Goal: Information Seeking & Learning: Find specific fact

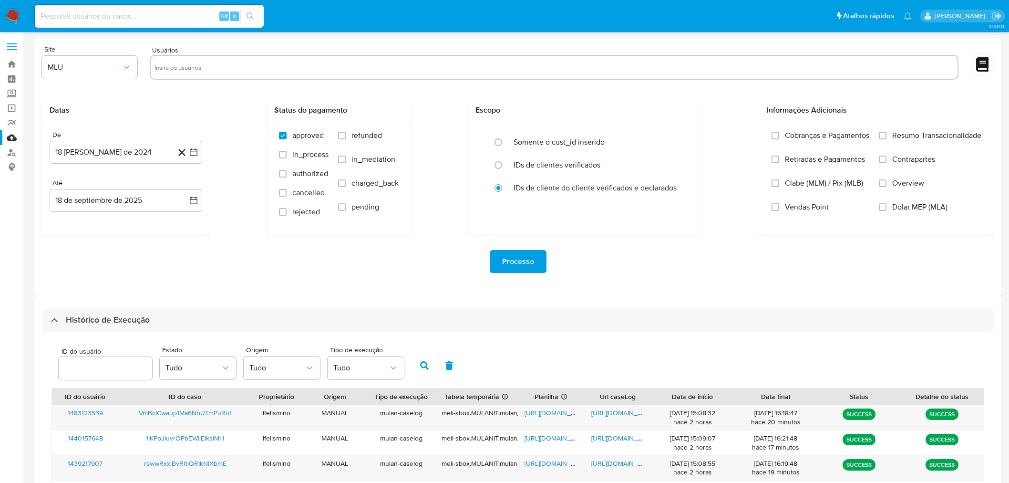
select select "50"
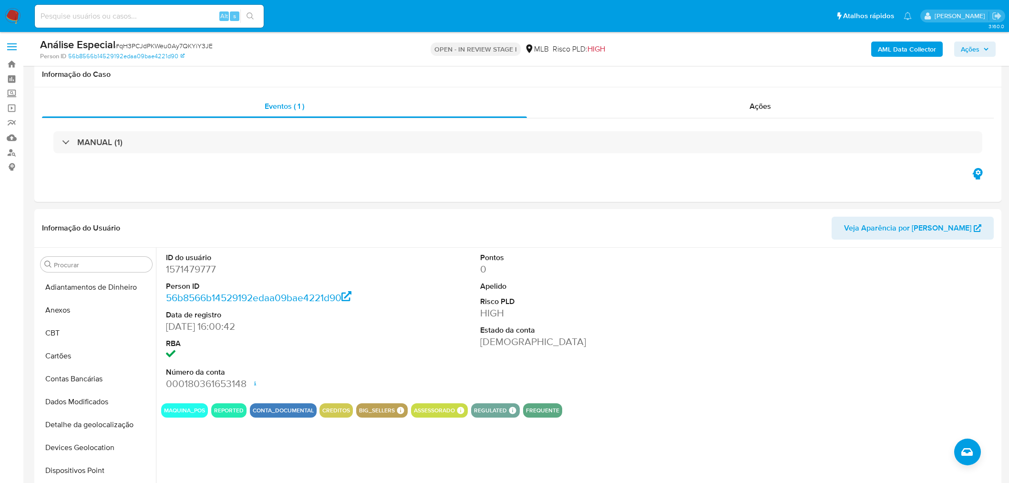
select select "10"
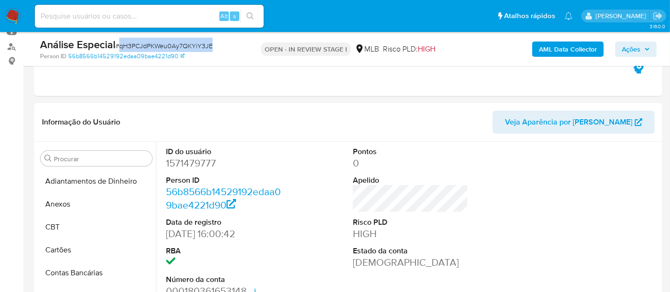
scroll to position [236, 0]
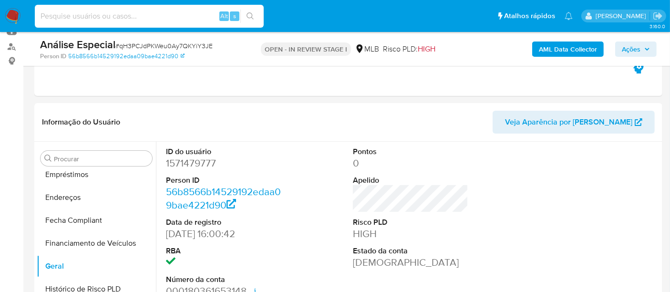
paste input "42904285000135"
type input "42904285000135"
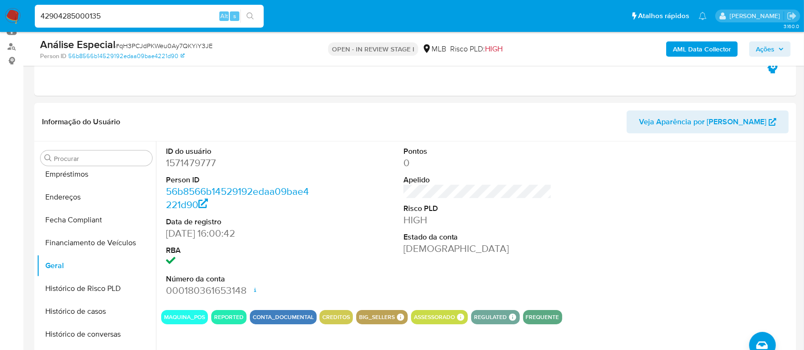
click at [538, 184] on dl "Pontos 0 Apelido Risco PLD HIGH Estado da conta [PERSON_NAME]" at bounding box center [477, 201] width 149 height 110
click at [162, 228] on div "ID do usuário 1571479777 Person ID 56b8566b14529192edaa09bae4221d90 Data de reg…" at bounding box center [240, 222] width 158 height 161
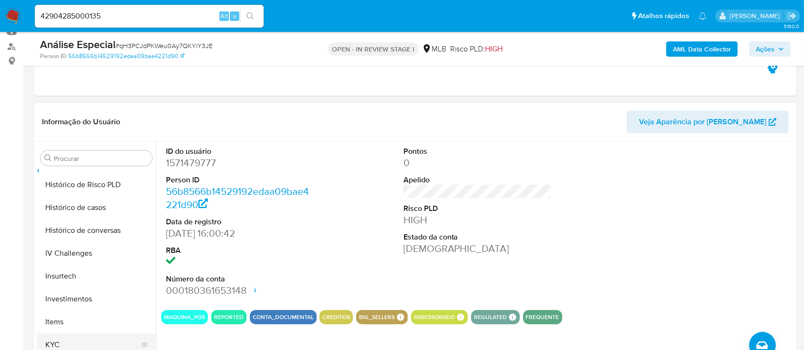
scroll to position [426, 0]
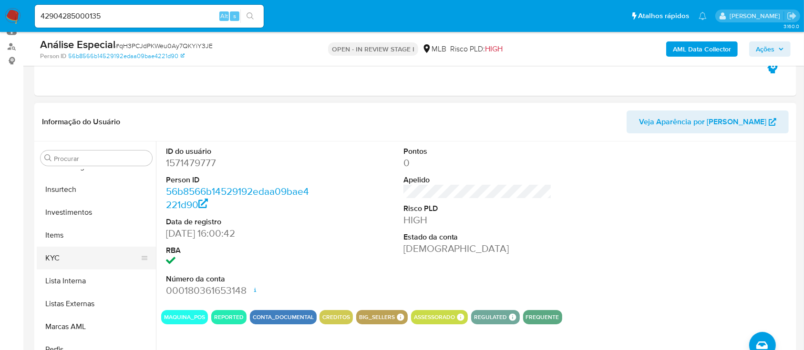
click at [92, 247] on button "KYC" at bounding box center [93, 258] width 112 height 23
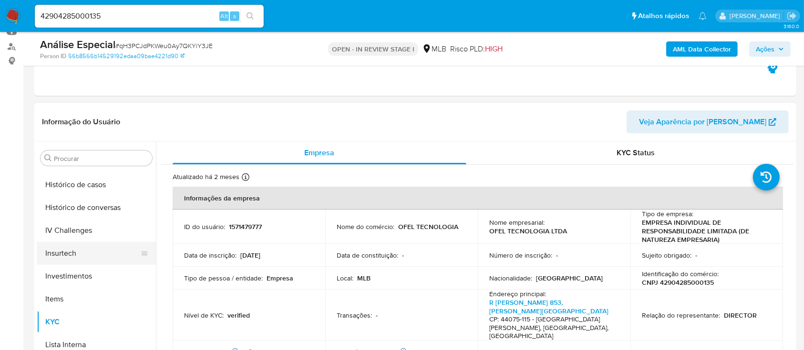
scroll to position [299, 0]
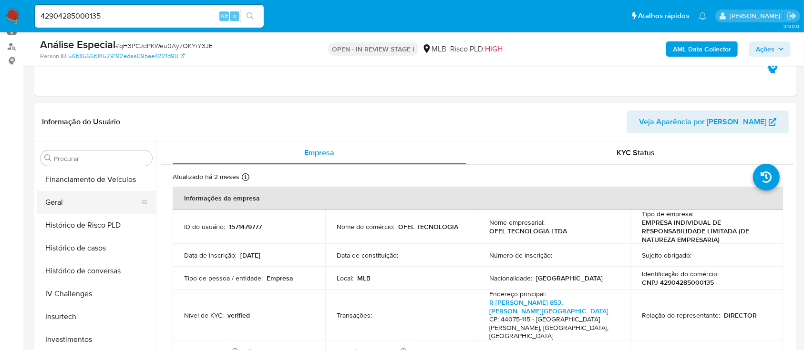
click at [92, 208] on button "Geral" at bounding box center [93, 202] width 112 height 23
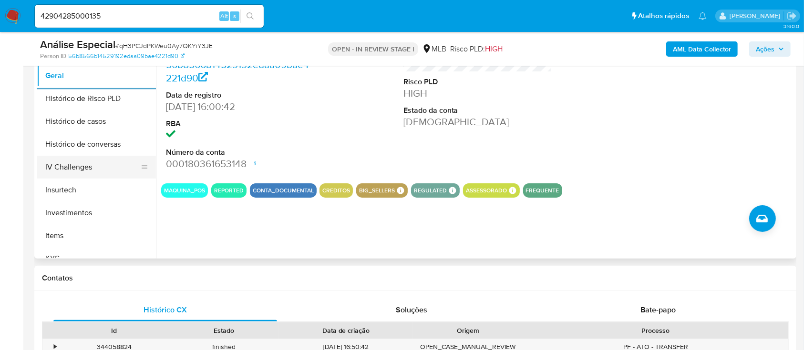
scroll to position [108, 0]
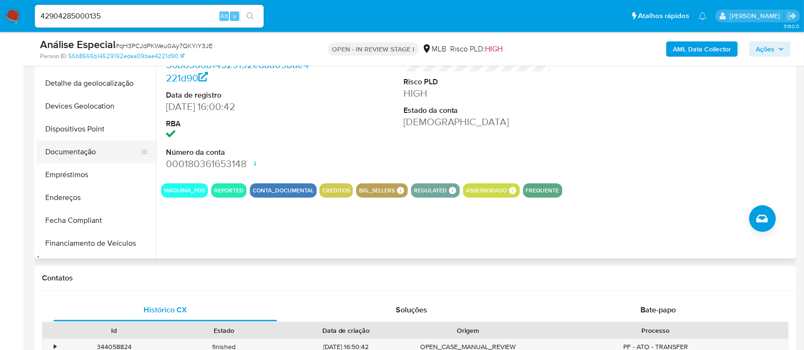
click at [103, 148] on button "Documentação" at bounding box center [93, 152] width 112 height 23
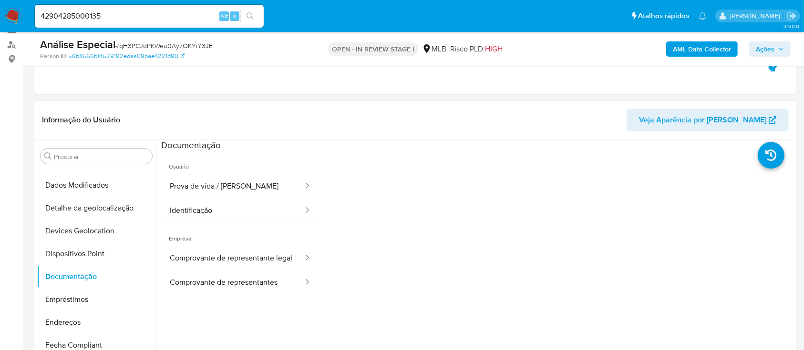
scroll to position [106, 0]
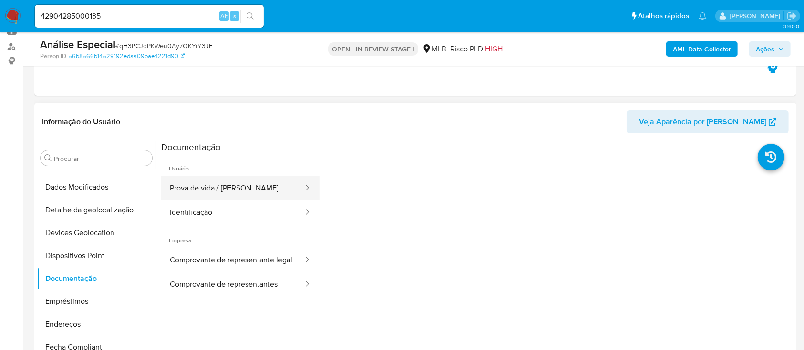
click at [227, 187] on button "Prova de vida / [PERSON_NAME]" at bounding box center [232, 188] width 143 height 24
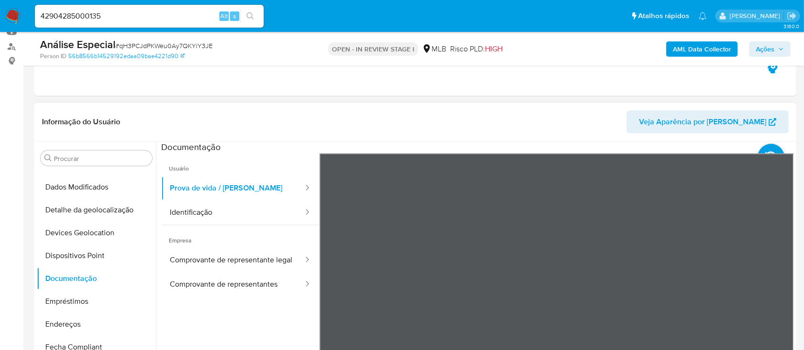
click at [547, 132] on div "Informação do Usuário Veja Aparência por Pessoa Procurar Adiantamentos de Dinhe…" at bounding box center [415, 244] width 762 height 283
click at [297, 217] on div at bounding box center [304, 212] width 15 height 11
click at [274, 214] on button "Identificação" at bounding box center [232, 213] width 143 height 24
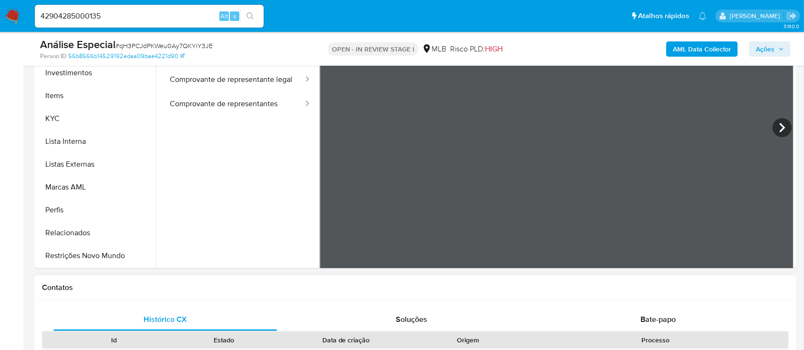
scroll to position [297, 0]
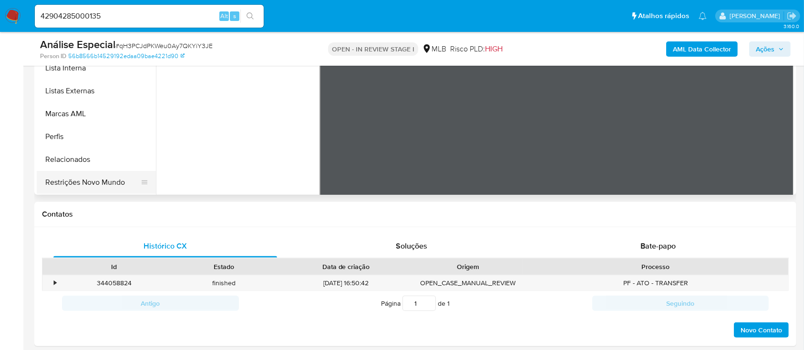
click at [67, 176] on button "Restrições Novo Mundo" at bounding box center [93, 182] width 112 height 23
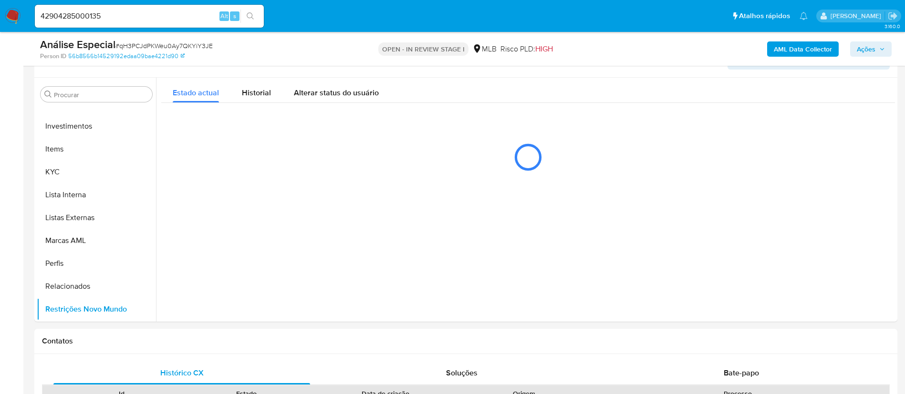
scroll to position [449, 0]
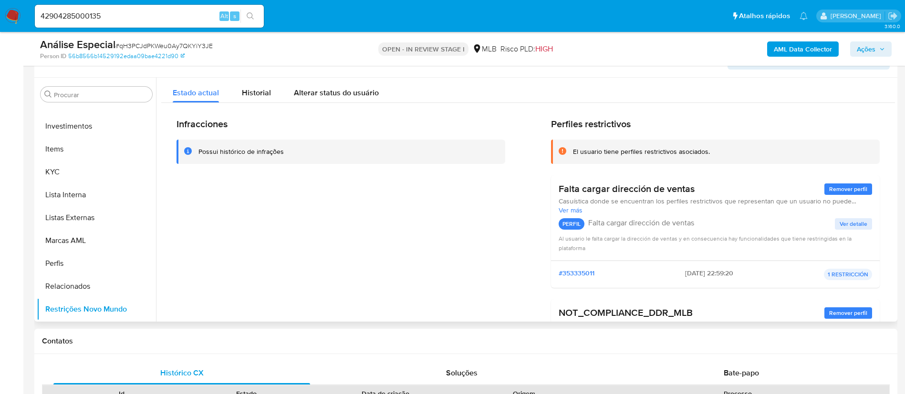
drag, startPoint x: 748, startPoint y: 0, endPoint x: 272, endPoint y: 220, distance: 524.7
click at [271, 220] on div "Infracciones Possui histórico de infrações" at bounding box center [340, 276] width 329 height 317
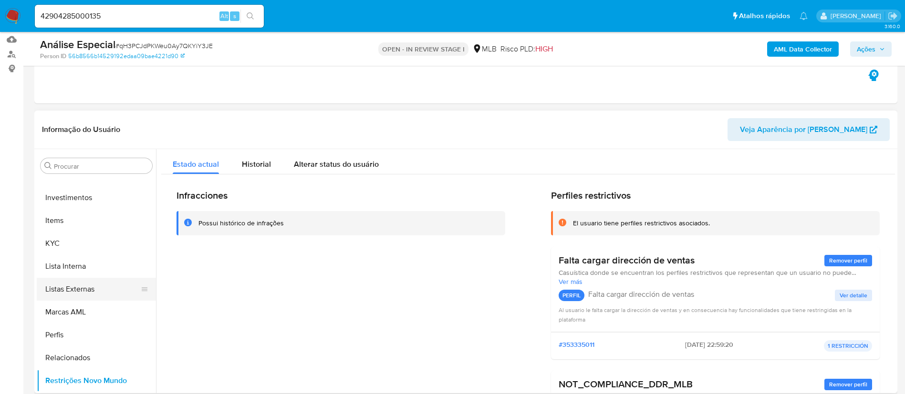
scroll to position [234, 0]
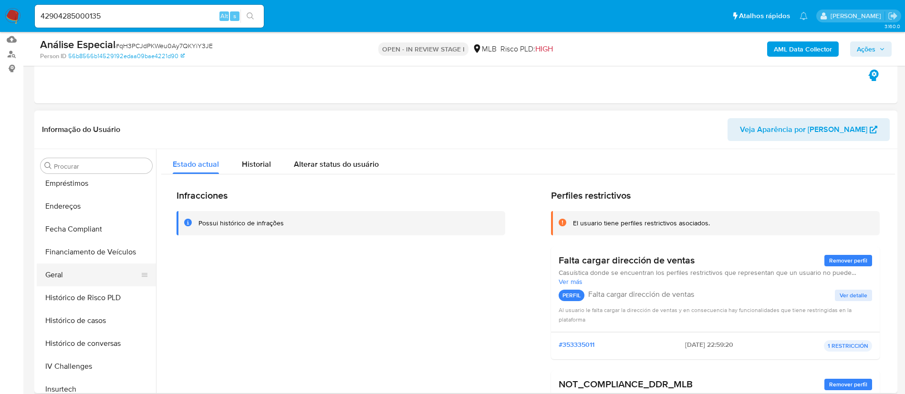
click at [114, 273] on button "Geral" at bounding box center [93, 275] width 112 height 23
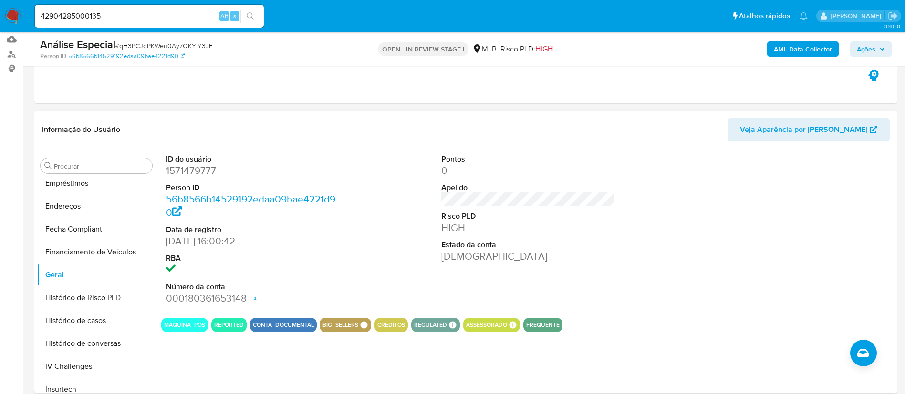
click at [195, 175] on dd "1571479777" at bounding box center [253, 170] width 174 height 13
copy dd "1571479777"
click at [817, 250] on div at bounding box center [803, 229] width 184 height 161
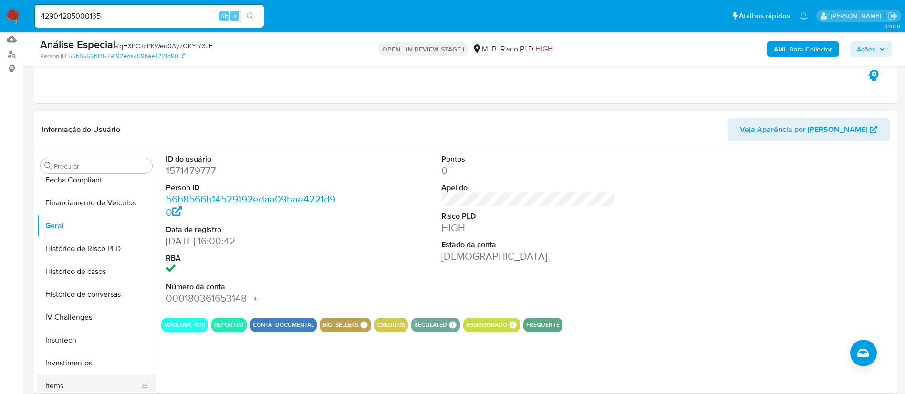
scroll to position [377, 0]
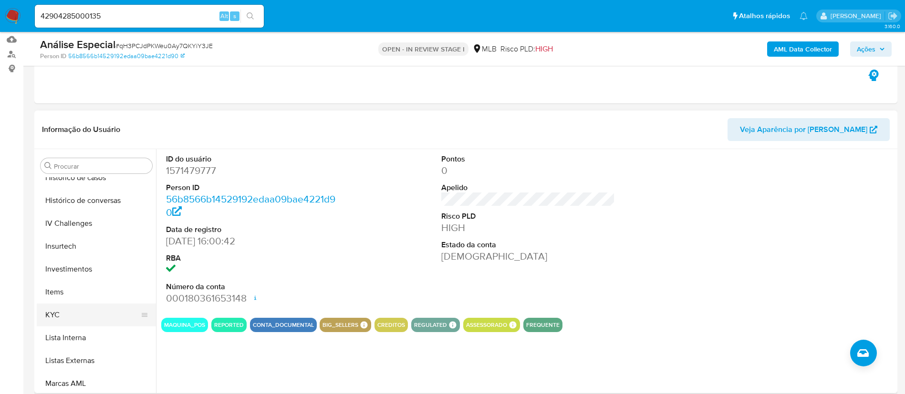
click at [76, 316] on button "KYC" at bounding box center [93, 315] width 112 height 23
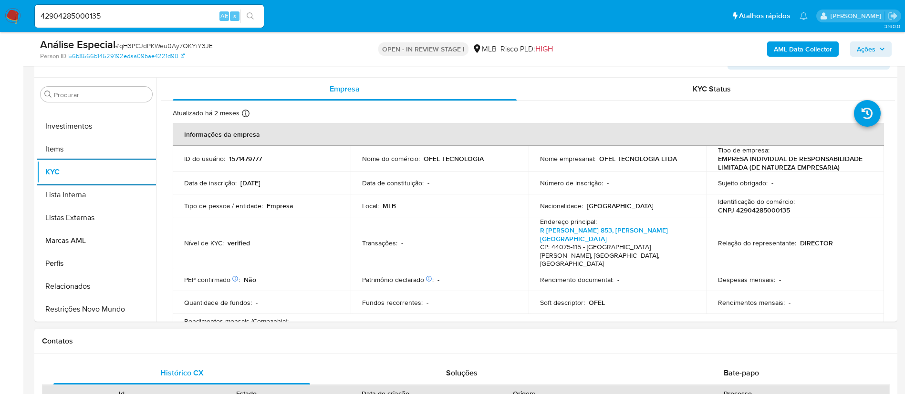
scroll to position [241, 0]
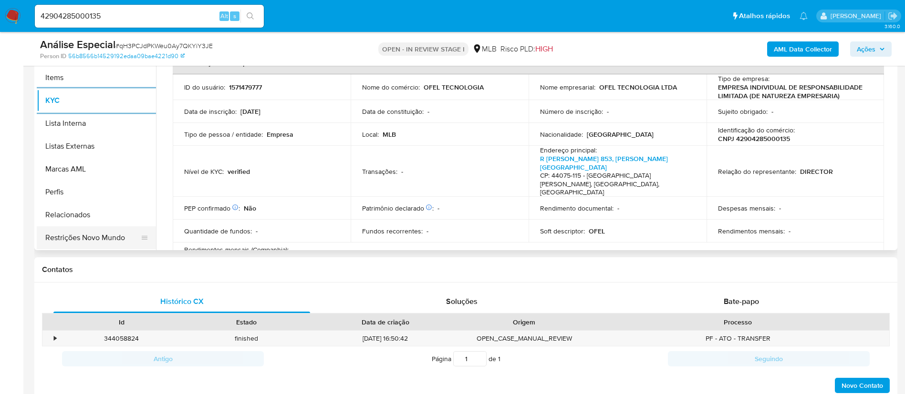
click at [108, 242] on button "Restrições Novo Mundo" at bounding box center [93, 238] width 112 height 23
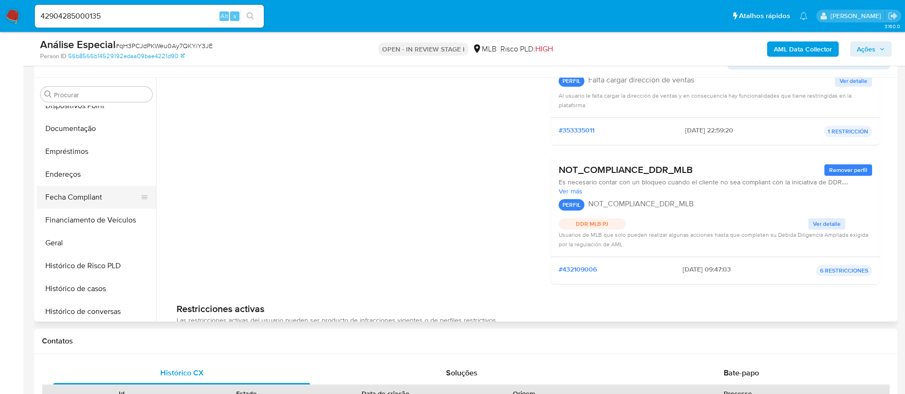
scroll to position [163, 0]
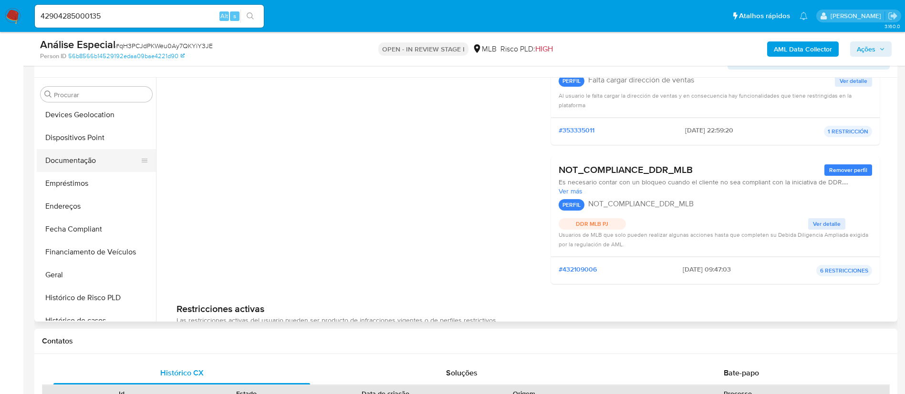
click at [103, 161] on button "Documentação" at bounding box center [93, 160] width 112 height 23
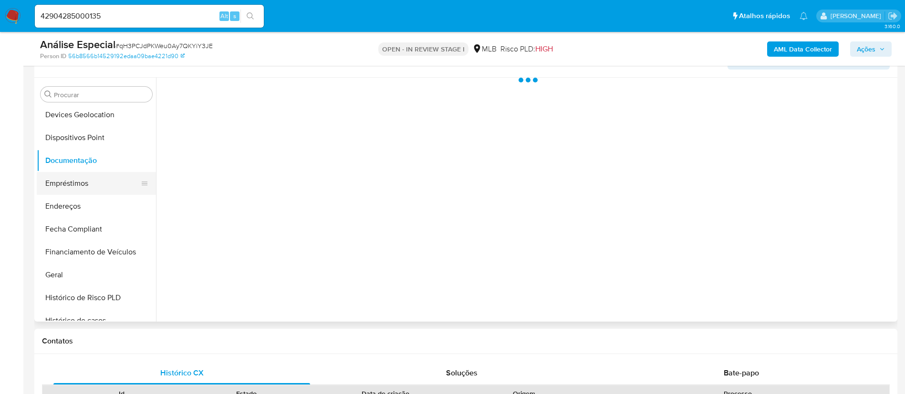
scroll to position [0, 0]
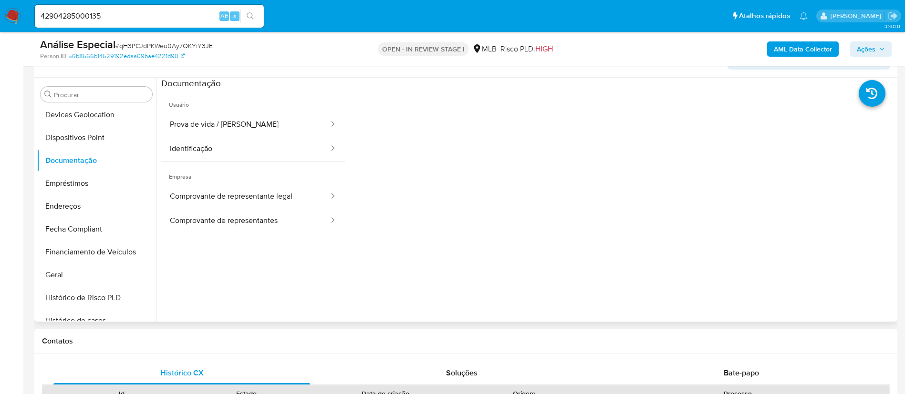
drag, startPoint x: 224, startPoint y: 119, endPoint x: 222, endPoint y: 161, distance: 42.0
click at [225, 119] on button "Prova de vida / [PERSON_NAME]" at bounding box center [245, 125] width 168 height 24
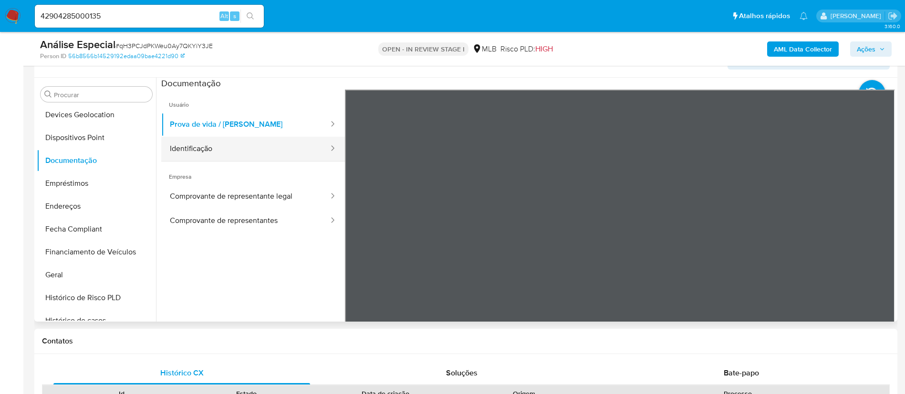
click at [208, 156] on button "Identificação" at bounding box center [245, 149] width 168 height 24
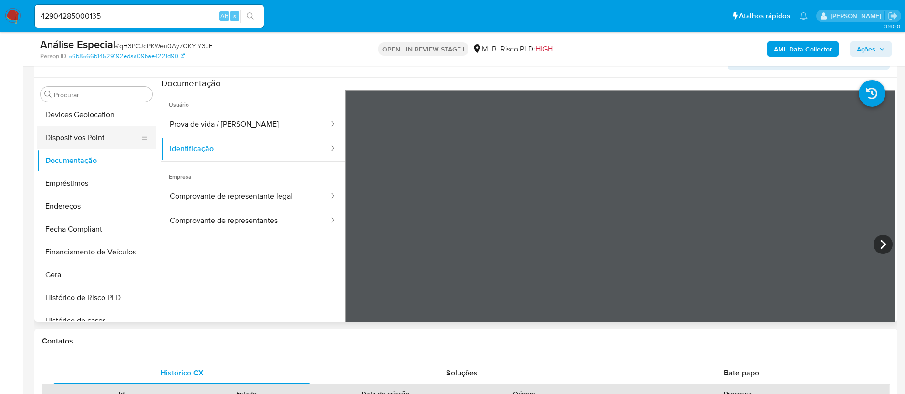
click at [109, 138] on button "Dispositivos Point" at bounding box center [93, 137] width 112 height 23
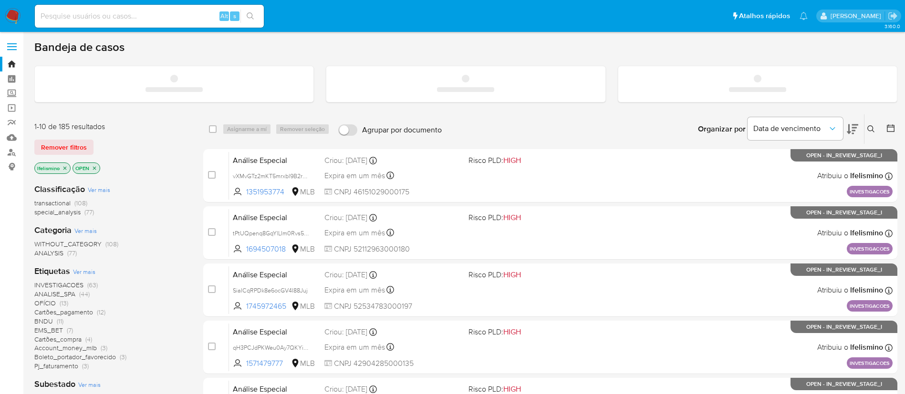
click at [107, 27] on div "Alt s" at bounding box center [149, 16] width 229 height 23
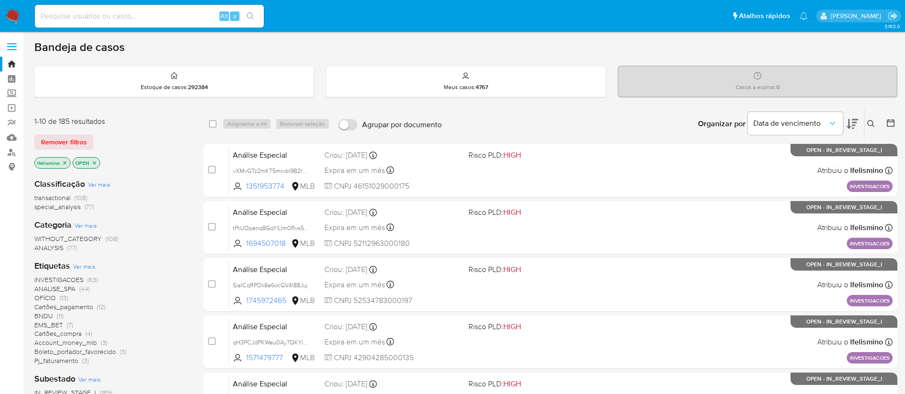
click at [122, 17] on input at bounding box center [149, 16] width 229 height 12
drag, startPoint x: 127, startPoint y: 5, endPoint x: 0, endPoint y: -2, distance: 127.1
click at [0, 0] on html "Pausado Ver notificaciones Alt s Atalhos rápidos Presiona las siguientes teclas…" at bounding box center [452, 393] width 905 height 787
click at [47, 11] on input at bounding box center [149, 16] width 229 height 12
click at [43, 17] on input at bounding box center [149, 16] width 229 height 12
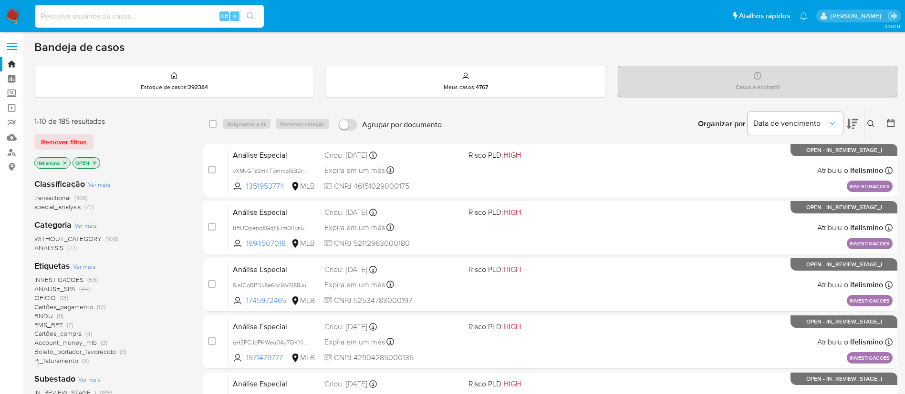
paste input "1471209797"
type input "1471209797"
click at [249, 15] on icon "search-icon" at bounding box center [251, 16] width 8 height 8
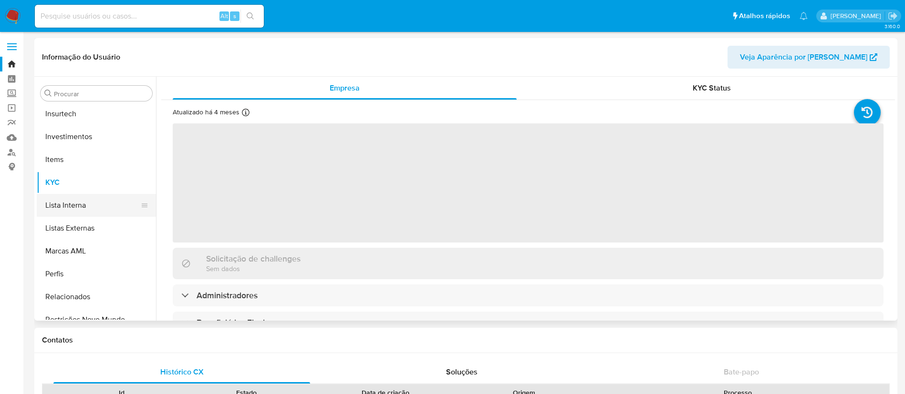
scroll to position [449, 0]
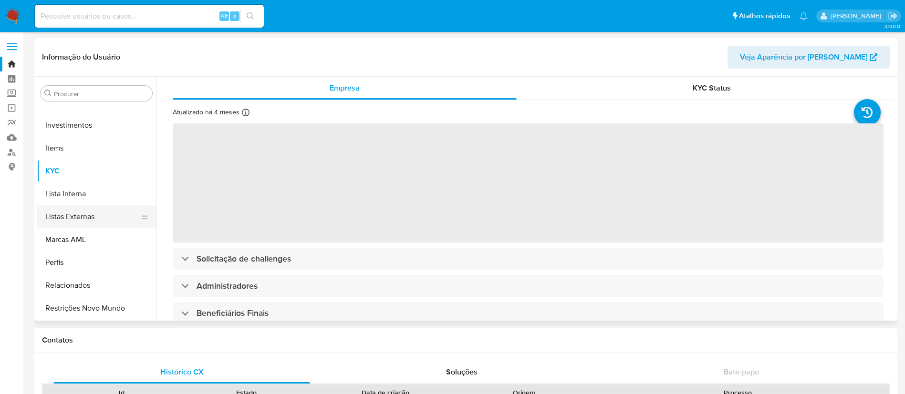
select select "10"
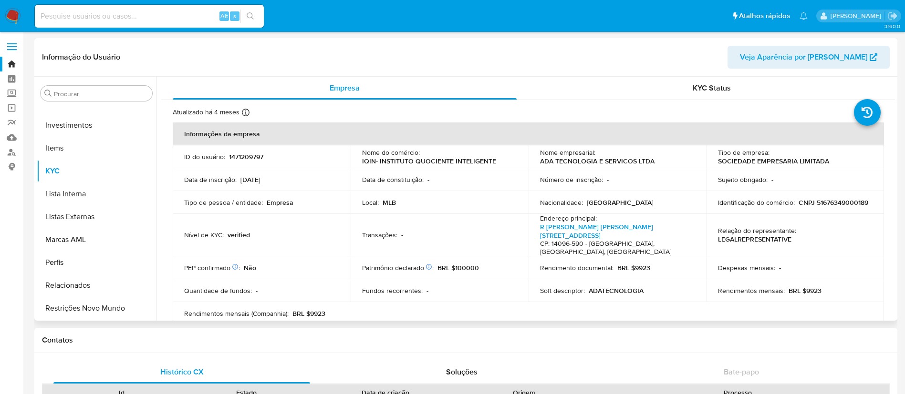
click at [607, 159] on p "ADA TECNOLOGIA E SERVICOS LTDA" at bounding box center [597, 161] width 114 height 9
click at [548, 168] on td "Número de inscrição : -" at bounding box center [617, 179] width 178 height 23
copy p "ADA TECNOLOGIA E SERVICOS LTDA"
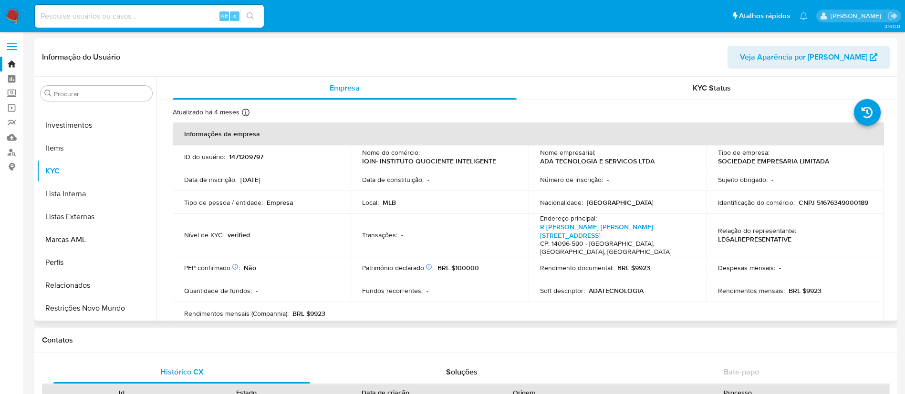
click at [798, 207] on p "CNPJ 51676349000189" at bounding box center [833, 202] width 70 height 9
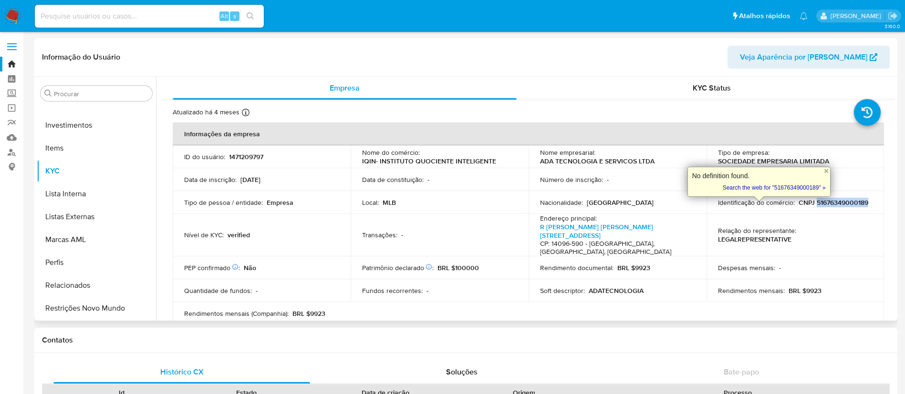
copy p "51676349000189"
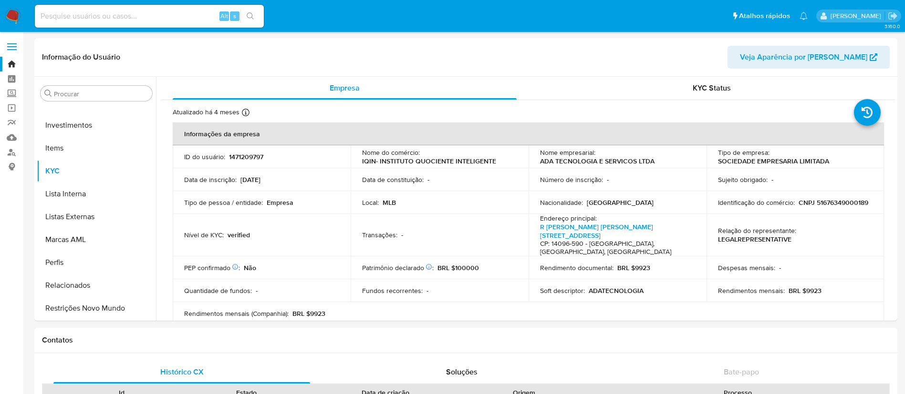
click at [65, 16] on input at bounding box center [149, 16] width 229 height 12
paste input "1471206151"
type input "1471206151"
click at [249, 17] on icon "search-icon" at bounding box center [250, 15] width 7 height 7
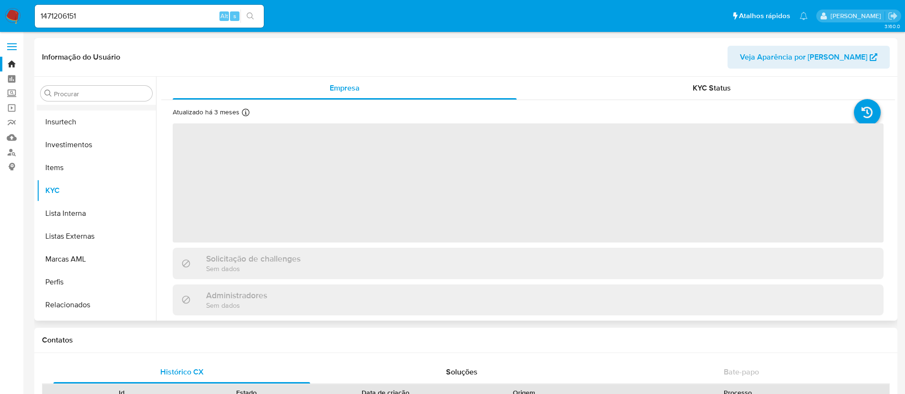
scroll to position [449, 0]
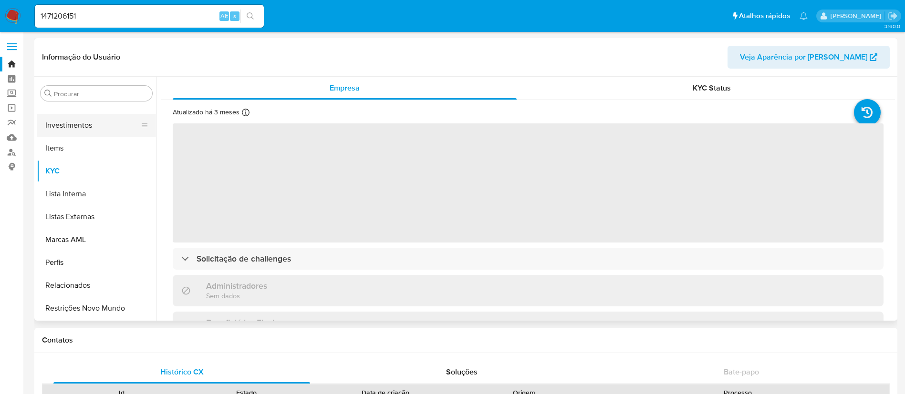
select select "10"
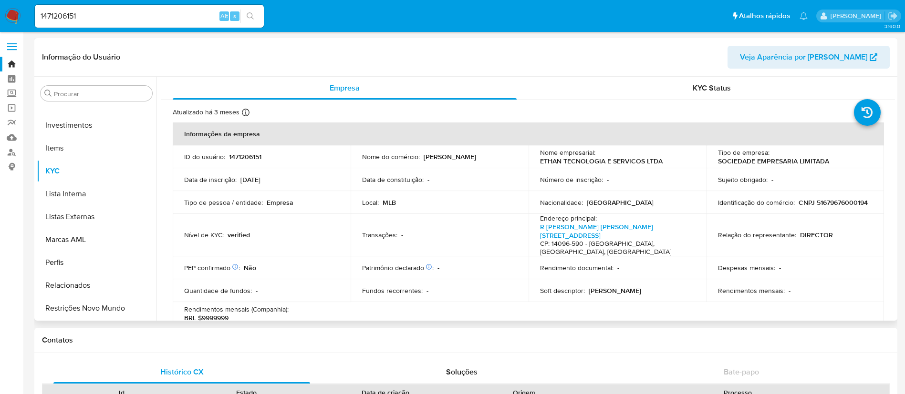
click at [551, 163] on p "ETHAN TECNOLOGIA E SERVICOS LTDA" at bounding box center [601, 161] width 123 height 9
drag, startPoint x: 634, startPoint y: 165, endPoint x: 538, endPoint y: 165, distance: 95.9
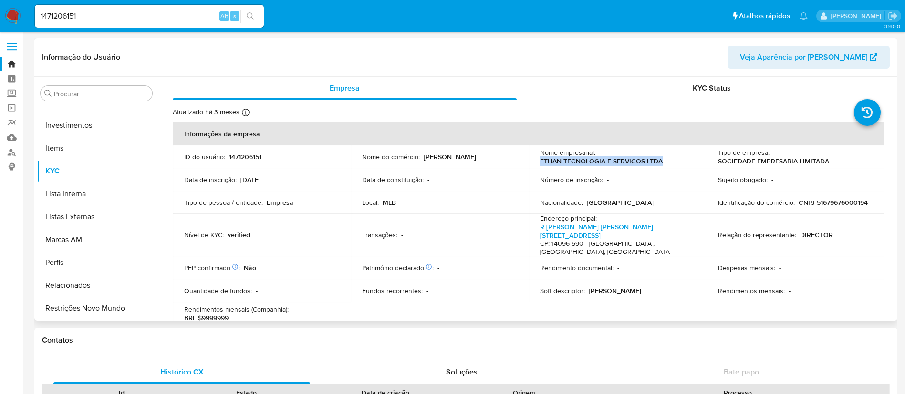
click at [540, 165] on div "Nome empresarial : ETHAN TECNOLOGIA E SERVICOS LTDA" at bounding box center [617, 156] width 155 height 17
copy p "ETHAN TECNOLOGIA E SERVICOS LTDA"
click at [798, 207] on p "CNPJ 51679676000194" at bounding box center [832, 202] width 69 height 9
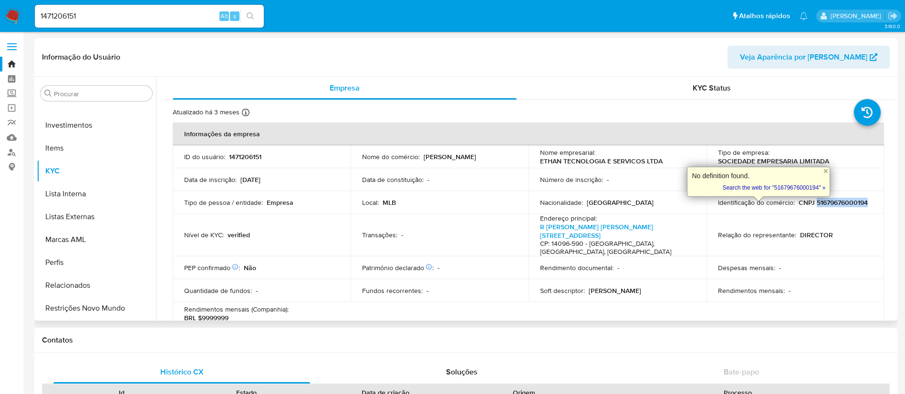
copy p "51679676000194"
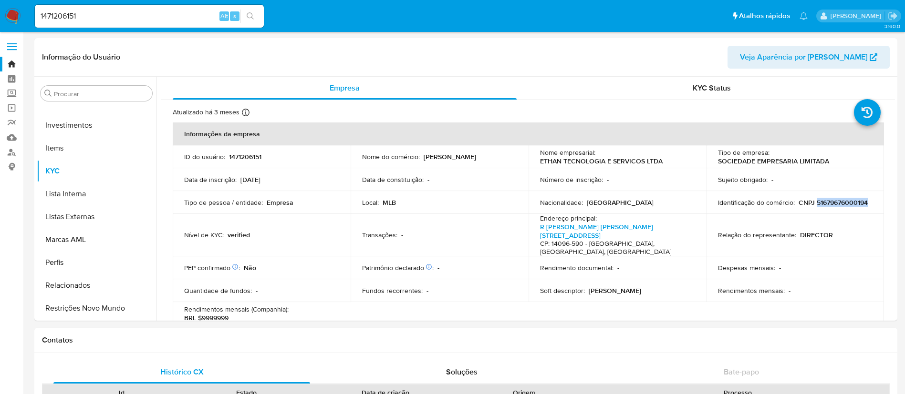
click at [143, 21] on input "1471206151" at bounding box center [149, 16] width 229 height 12
paste input "40157648"
type input "1440157648"
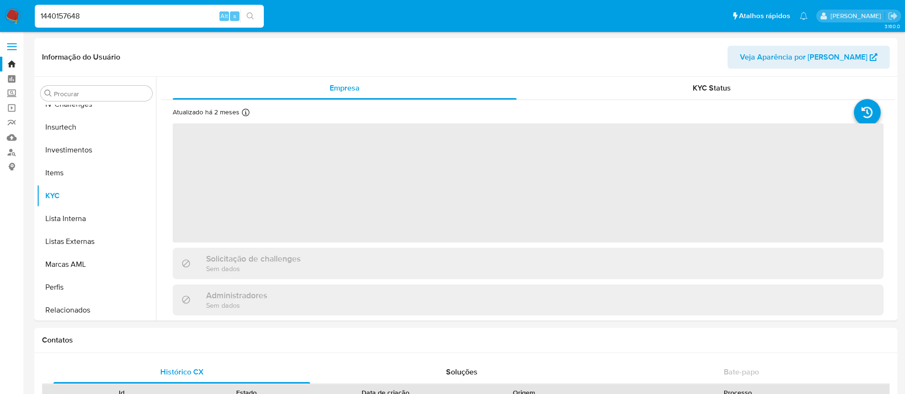
scroll to position [449, 0]
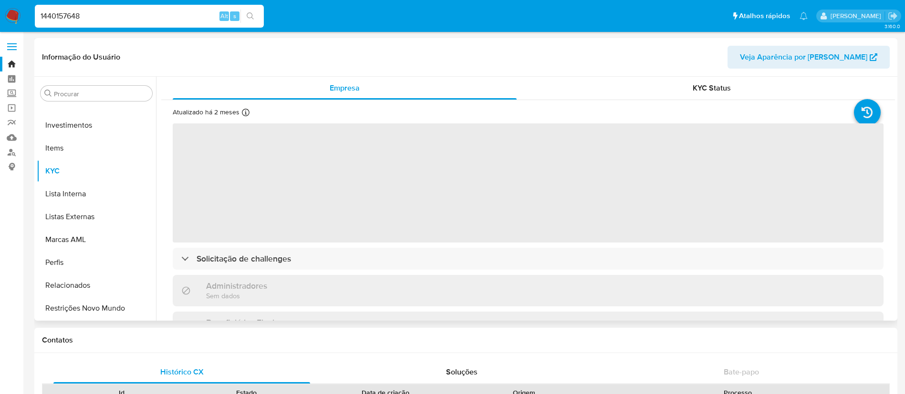
select select "10"
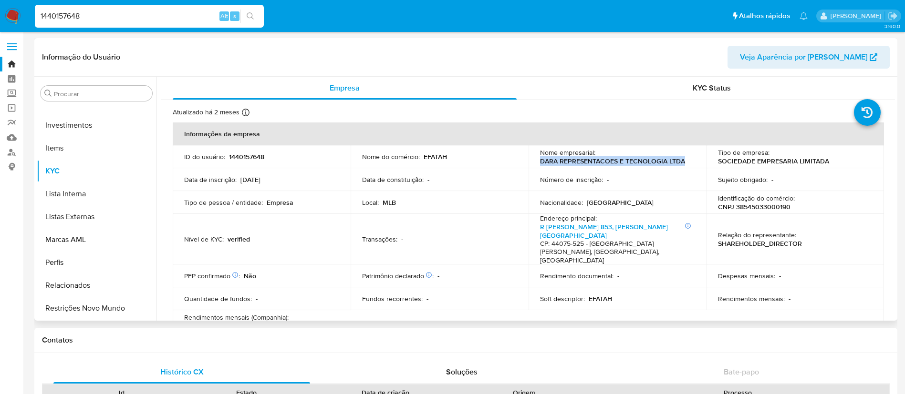
drag, startPoint x: 537, startPoint y: 162, endPoint x: 684, endPoint y: 162, distance: 147.4
click at [684, 162] on td "Nome empresarial : DARA REPRESENTACOES E TECNOLOGIA LTDA" at bounding box center [617, 156] width 178 height 23
copy p "DARA REPRESENTACOES E TECNOLOGIA LTDA"
click at [756, 210] on p "CNPJ 38545033000190" at bounding box center [754, 207] width 72 height 9
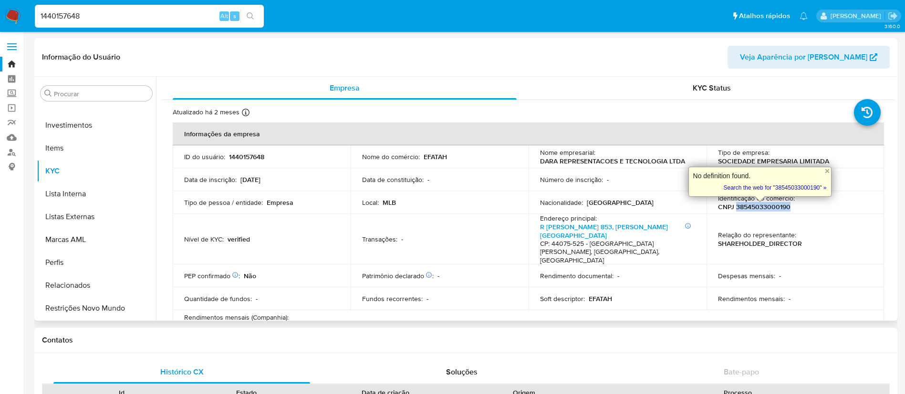
copy p "38545033000190"
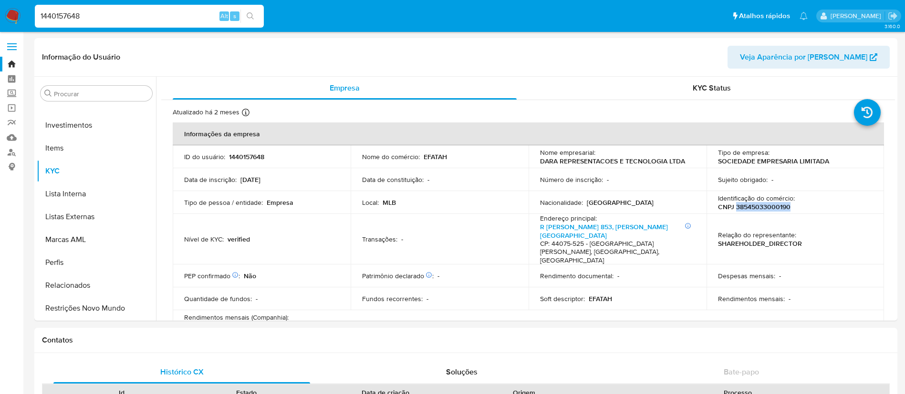
click at [0, 9] on nav "Pausado Ver notificaciones 1440157648 Alt s Atalhos rápidos Presiona las siguie…" at bounding box center [452, 16] width 905 height 32
paste input "571479777"
type input "1571479777"
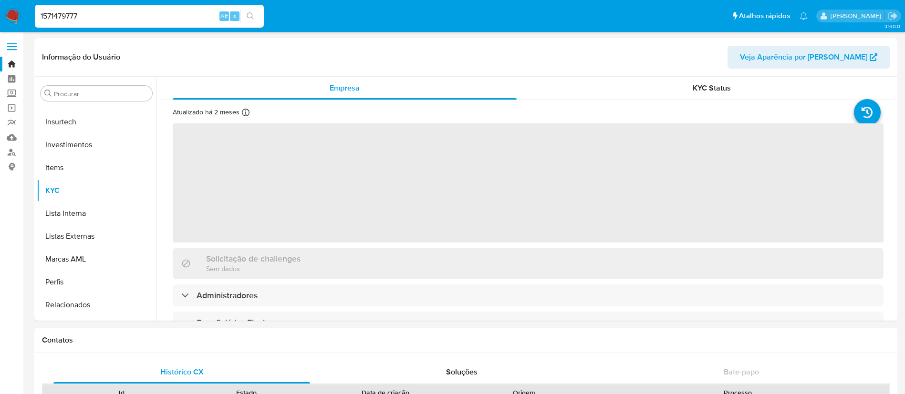
scroll to position [449, 0]
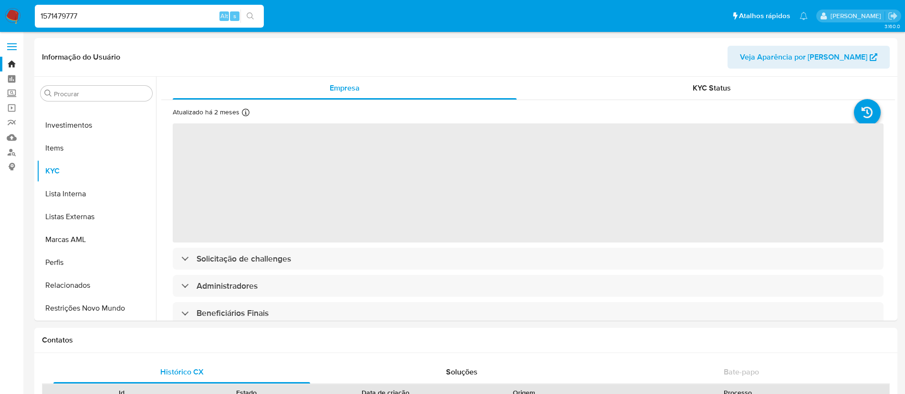
select select "10"
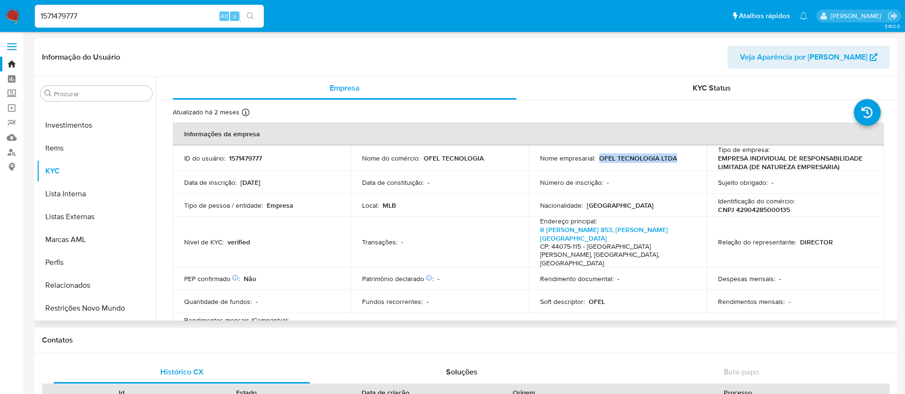
drag, startPoint x: 597, startPoint y: 162, endPoint x: 675, endPoint y: 156, distance: 78.4
click at [675, 156] on div "Nome empresarial : OFEL TECNOLOGIA LTDA" at bounding box center [617, 158] width 155 height 9
copy p "OFEL TECNOLOGIA LTDA"
click at [765, 210] on p "CNPJ 42904285000135" at bounding box center [754, 210] width 72 height 9
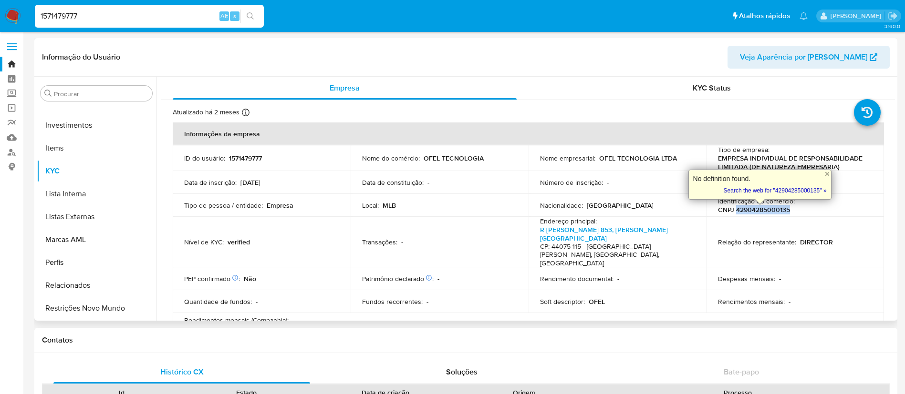
copy p "42904285000135"
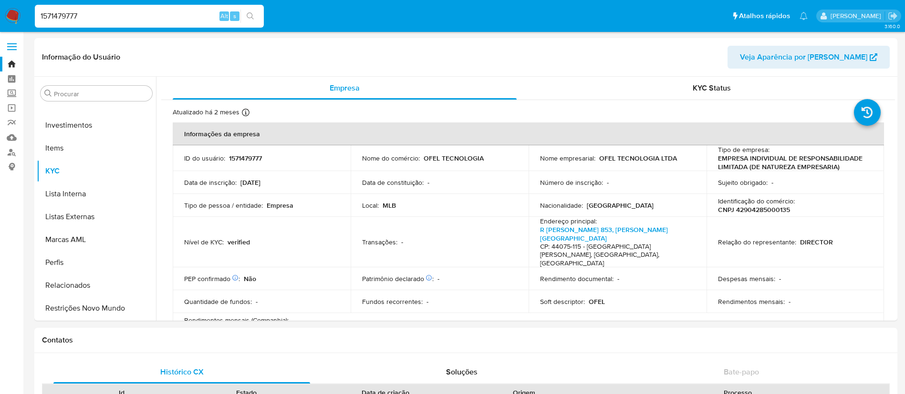
drag, startPoint x: 67, startPoint y: 10, endPoint x: 0, endPoint y: 4, distance: 67.5
click at [0, 10] on nav "Pausado Ver notificaciones 1571479777 Alt s Atalhos rápidos Presiona las siguie…" at bounding box center [452, 16] width 905 height 32
paste input "2907728"
type input "1572907728"
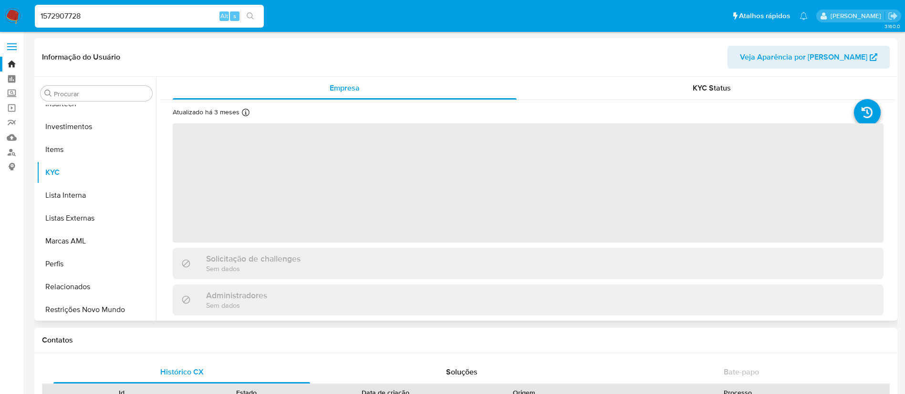
scroll to position [449, 0]
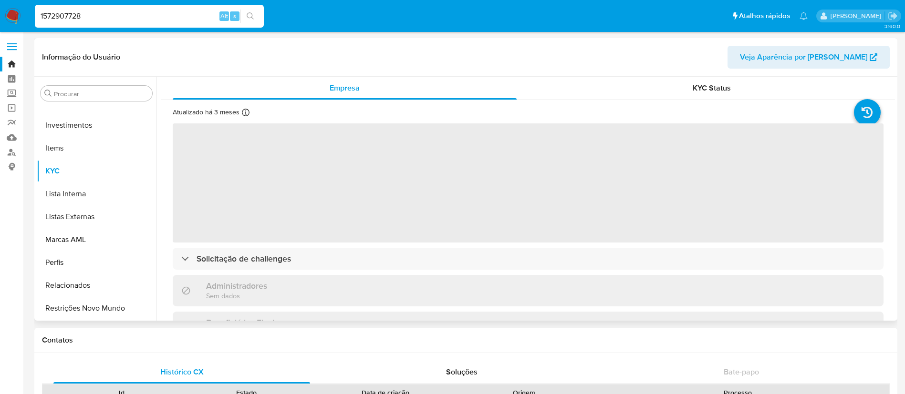
select select "10"
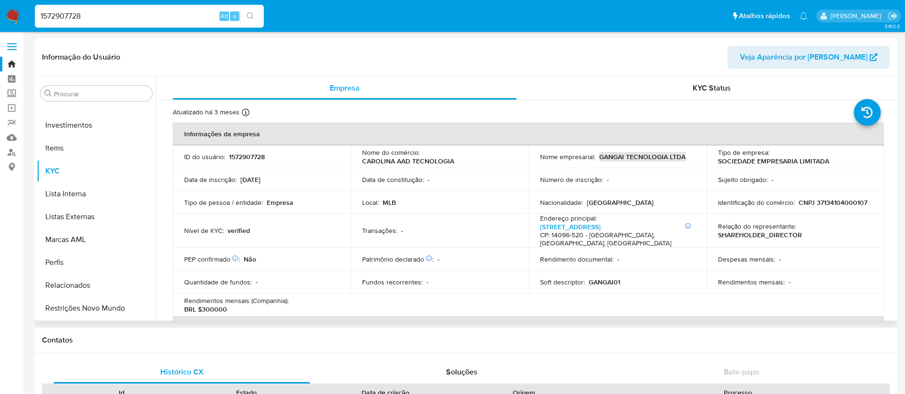
drag, startPoint x: 598, startPoint y: 157, endPoint x: 688, endPoint y: 158, distance: 89.7
click at [687, 158] on div "Nome empresarial : GANGAI TECNOLOGIA LTDA" at bounding box center [617, 157] width 155 height 9
click at [833, 201] on p "CNPJ 37134104000107" at bounding box center [832, 202] width 69 height 9
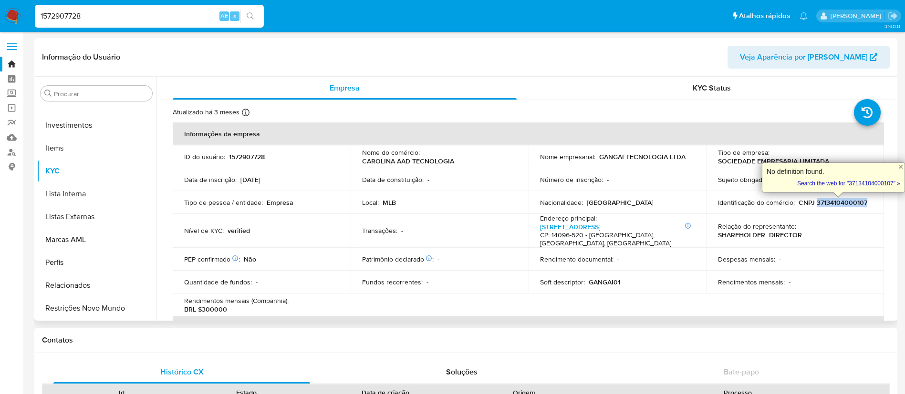
copy p "37134104000107"
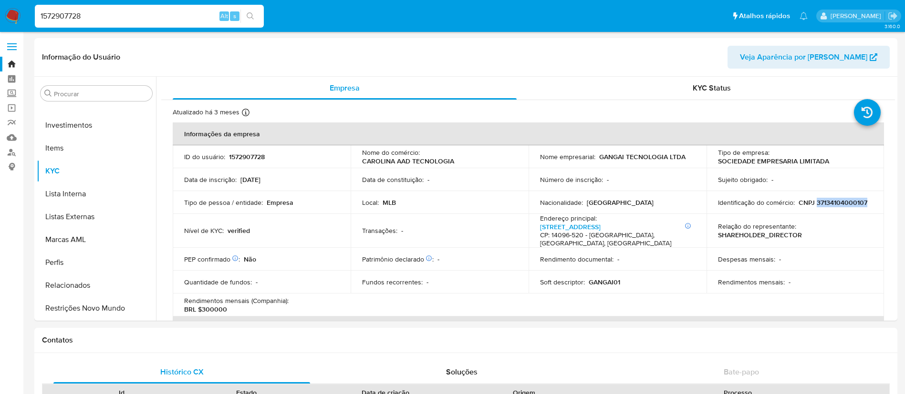
drag, startPoint x: 58, startPoint y: 10, endPoint x: 0, endPoint y: 3, distance: 58.1
click at [0, 6] on nav "Pausado Ver notificaciones 1572907728 Alt s Atalhos rápidos Presiona las siguie…" at bounding box center [452, 16] width 905 height 32
paste input "1466525"
type input "1571466525"
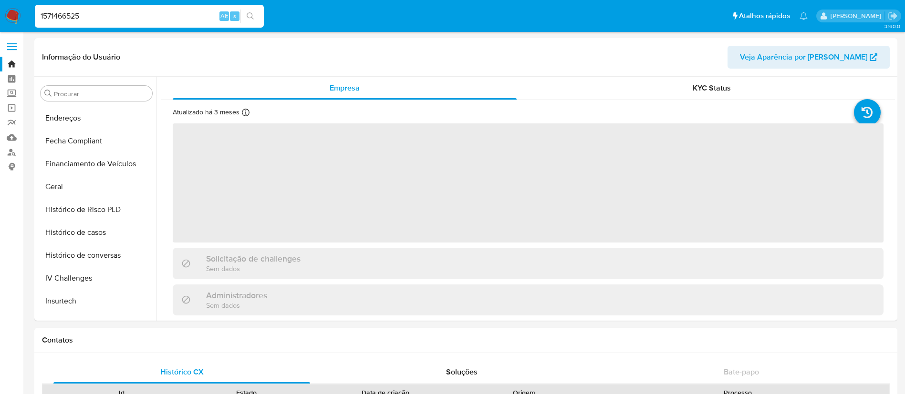
scroll to position [449, 0]
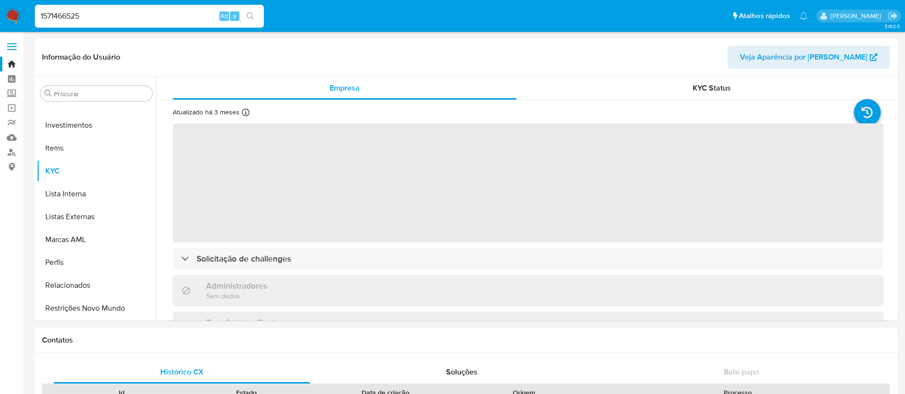
select select "10"
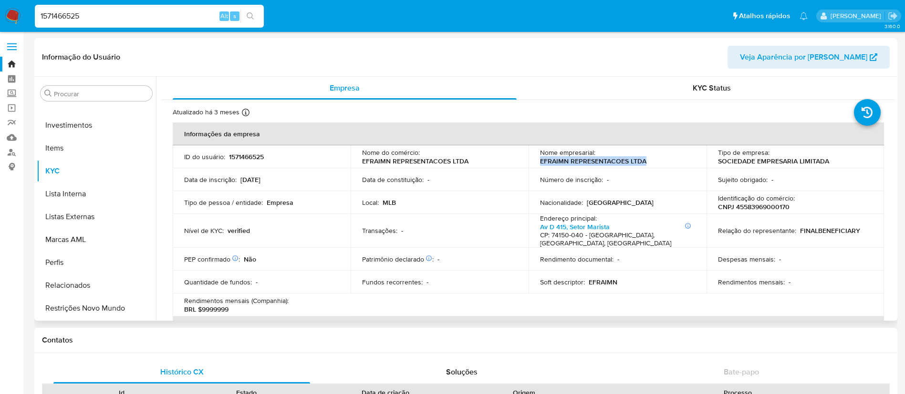
drag, startPoint x: 598, startPoint y: 158, endPoint x: 536, endPoint y: 162, distance: 62.1
click at [536, 162] on td "Nome empresarial : EFRAIMN REPRESENTACOES LTDA" at bounding box center [617, 156] width 178 height 23
drag, startPoint x: 777, startPoint y: 205, endPoint x: 732, endPoint y: 207, distance: 44.4
click at [733, 208] on div "Identificação do comércio : CNPJ 45583969000170" at bounding box center [795, 202] width 155 height 17
